Goal: Task Accomplishment & Management: Use online tool/utility

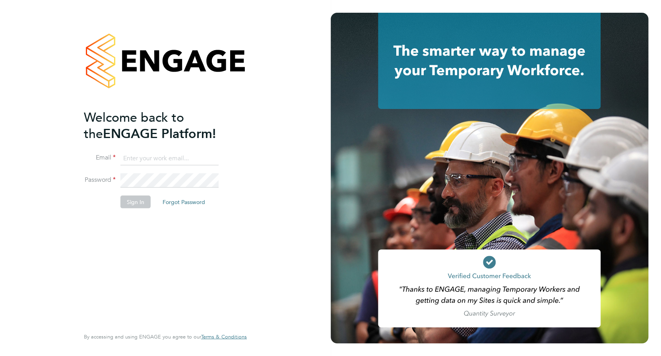
type input "richard.jamnitzky@vistry.co.uk"
click at [133, 201] on button "Sign In" at bounding box center [135, 201] width 30 height 13
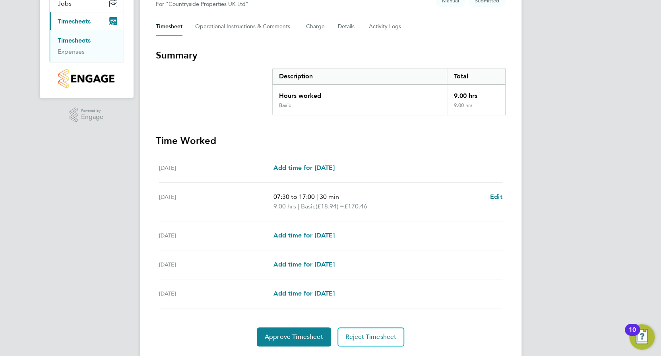
scroll to position [122, 0]
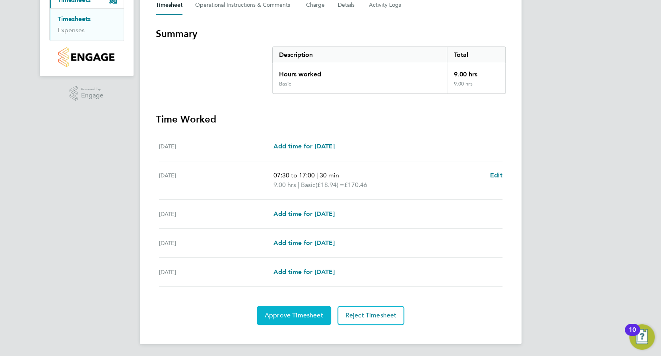
click at [292, 313] on span "Approve Timesheet" at bounding box center [294, 315] width 58 height 8
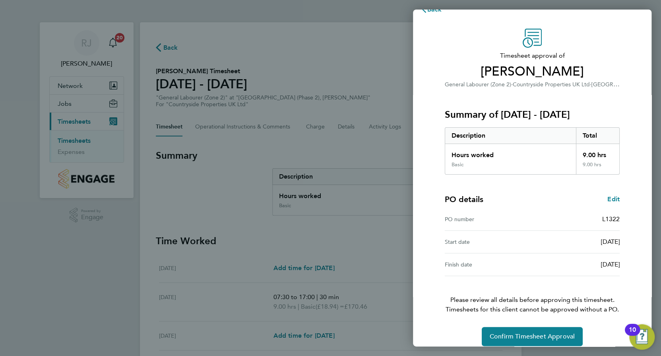
scroll to position [24, 0]
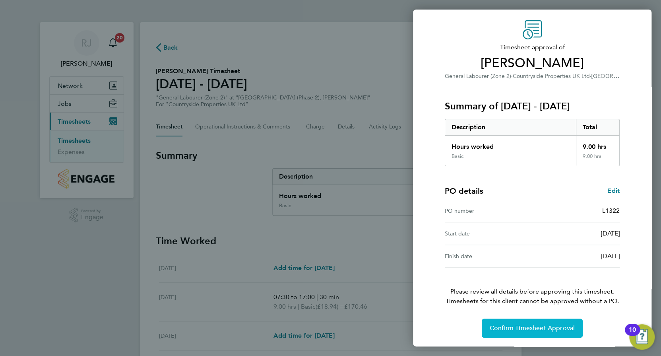
click at [502, 324] on span "Confirm Timesheet Approval" at bounding box center [532, 328] width 85 height 8
